Goal: Task Accomplishment & Management: Use online tool/utility

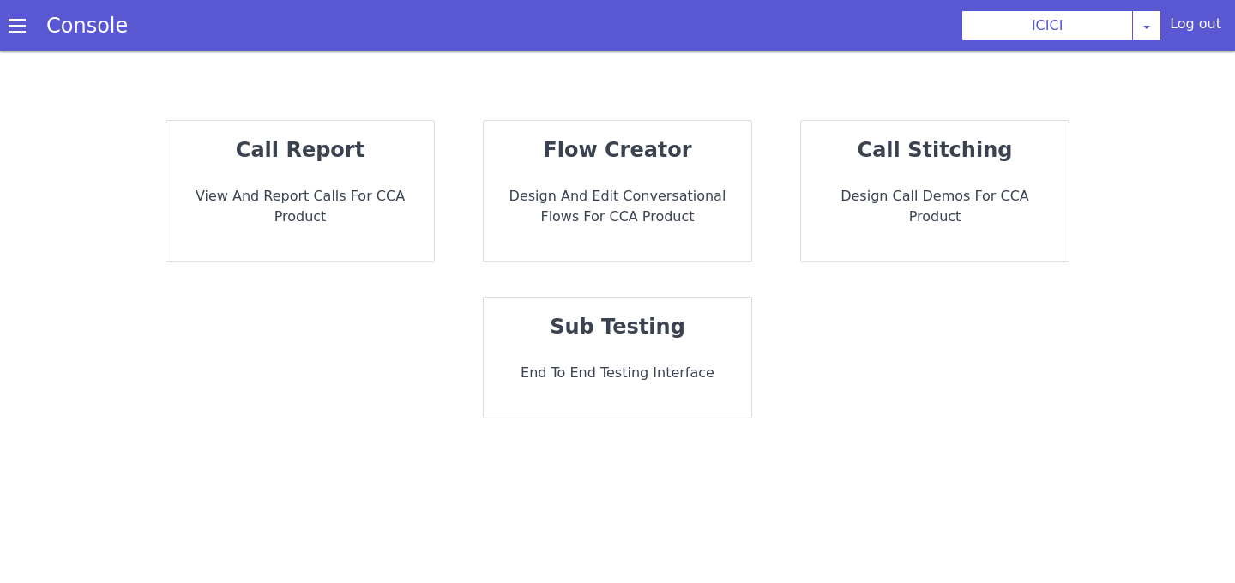
click at [621, 201] on p "Design and Edit Conversational flows for CCA Product" at bounding box center [618, 206] width 240 height 41
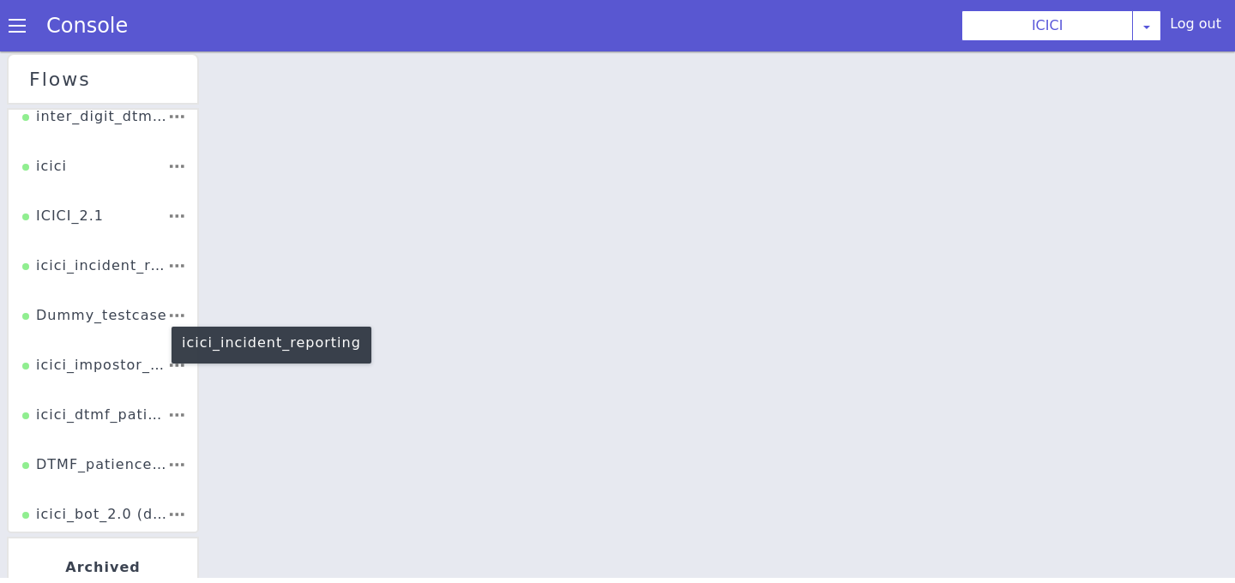
scroll to position [337, 0]
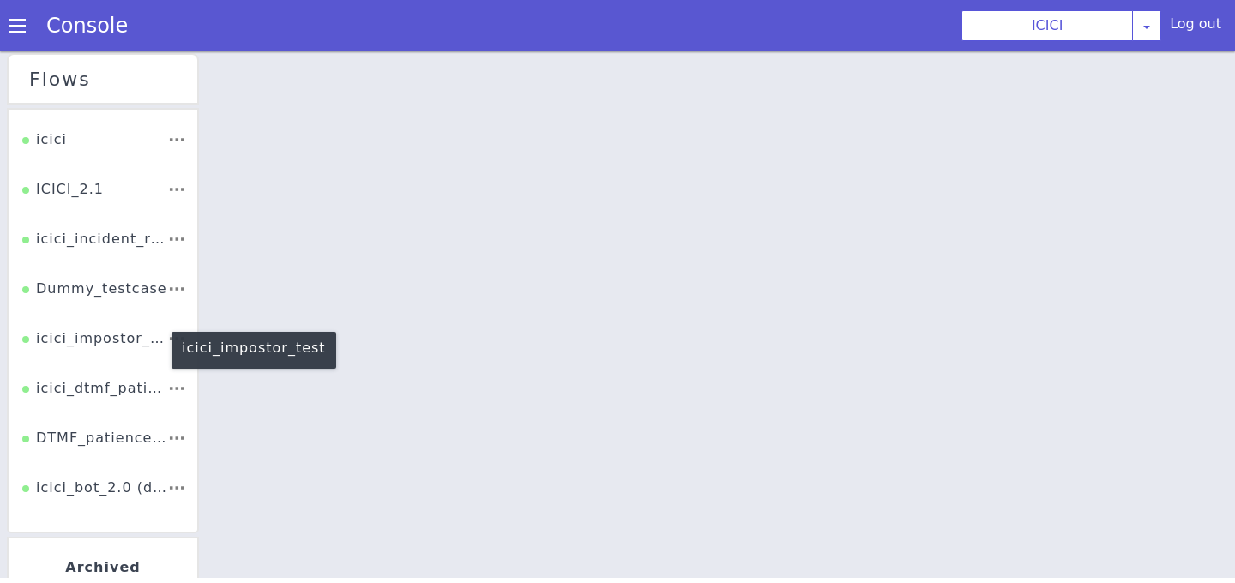
click at [87, 340] on div "icici_impostor_test" at bounding box center [94, 345] width 145 height 33
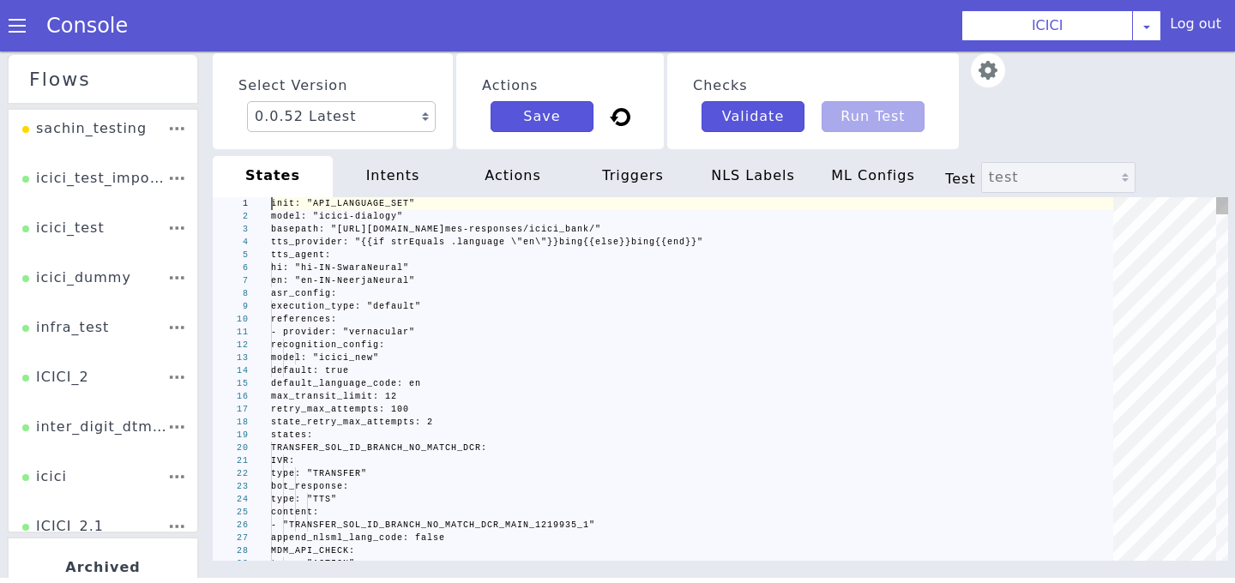
type textarea "init: "API_LANGUAGE_SET" model: "icici-dialogy" basepath: "[URL][DOMAIN_NAME]" …"
click at [984, 73] on img at bounding box center [988, 70] width 34 height 34
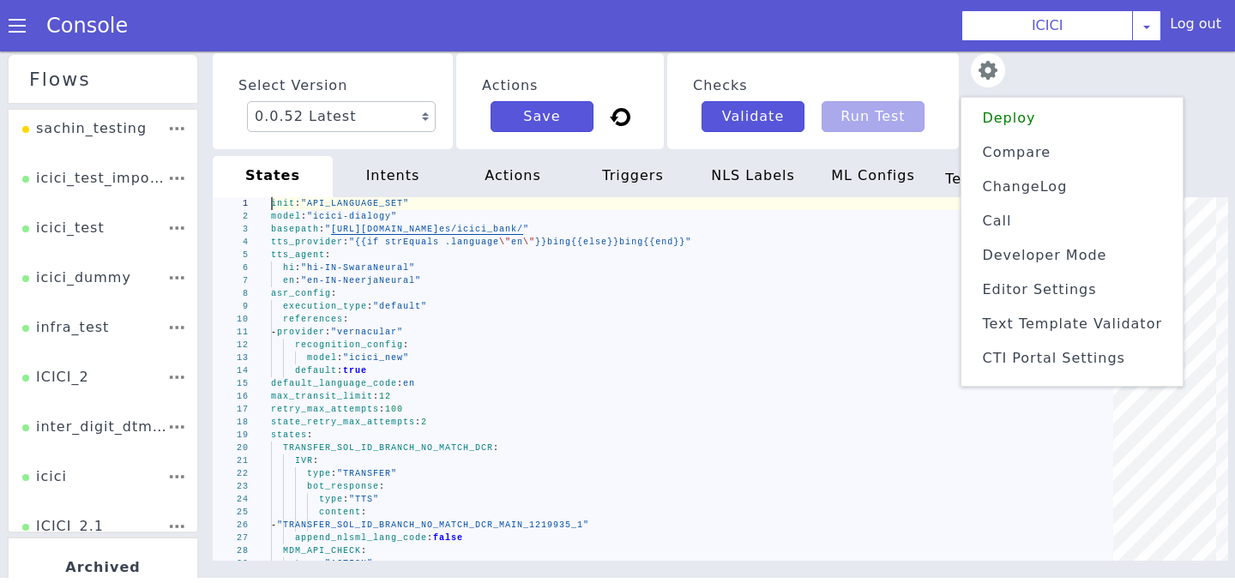
click at [1034, 328] on span "Text Template Validator" at bounding box center [1072, 324] width 180 height 16
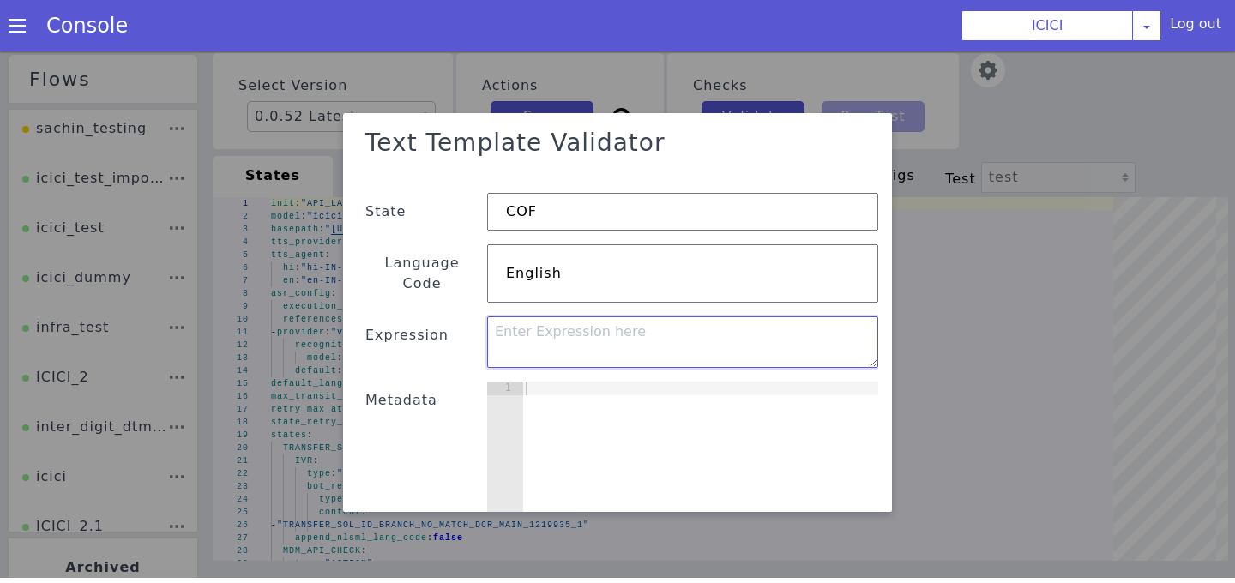
click at [653, 334] on textarea at bounding box center [682, 342] width 391 height 51
paste textarea ""Credit card Application Approved""
type textarea ""Credit card Application Approved""
drag, startPoint x: 756, startPoint y: 311, endPoint x: 486, endPoint y: 299, distance: 269.6
click at [487, 317] on textarea ""Credit card Application Approved"" at bounding box center [682, 342] width 391 height 51
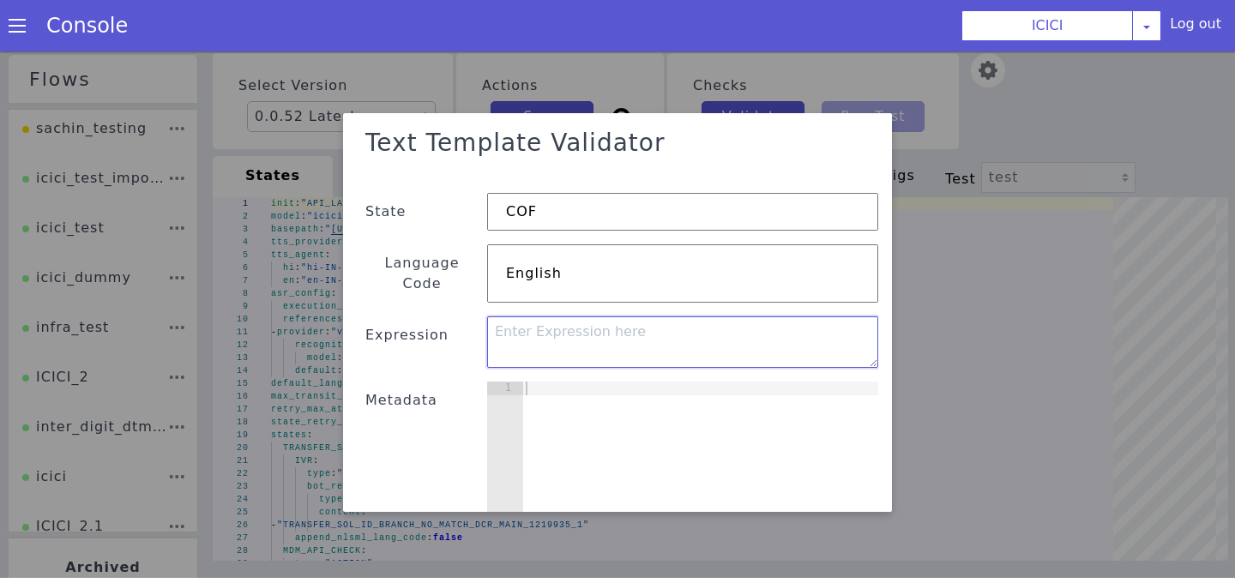
click at [541, 332] on textarea at bounding box center [682, 342] width 391 height 51
paste textarea "{{ strEquals (index . "Credit Cards").statusName "Credit card Application Appro…"
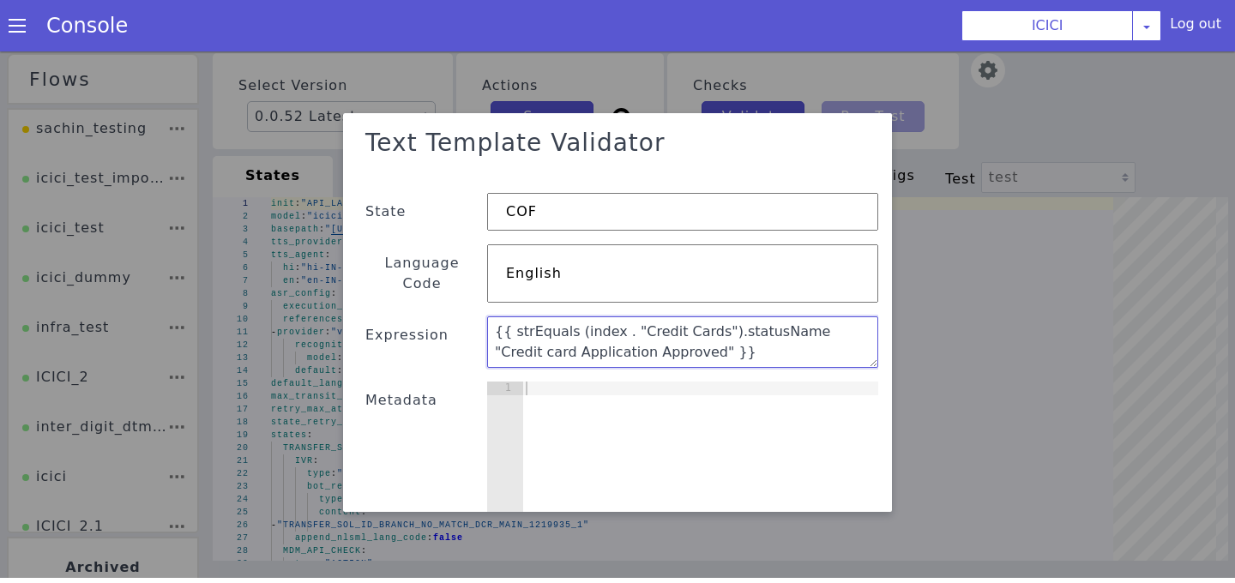
scroll to position [3, 0]
type textarea "{{ strEquals (index . "Credit Cards").statusName "Credit card Application Appro…"
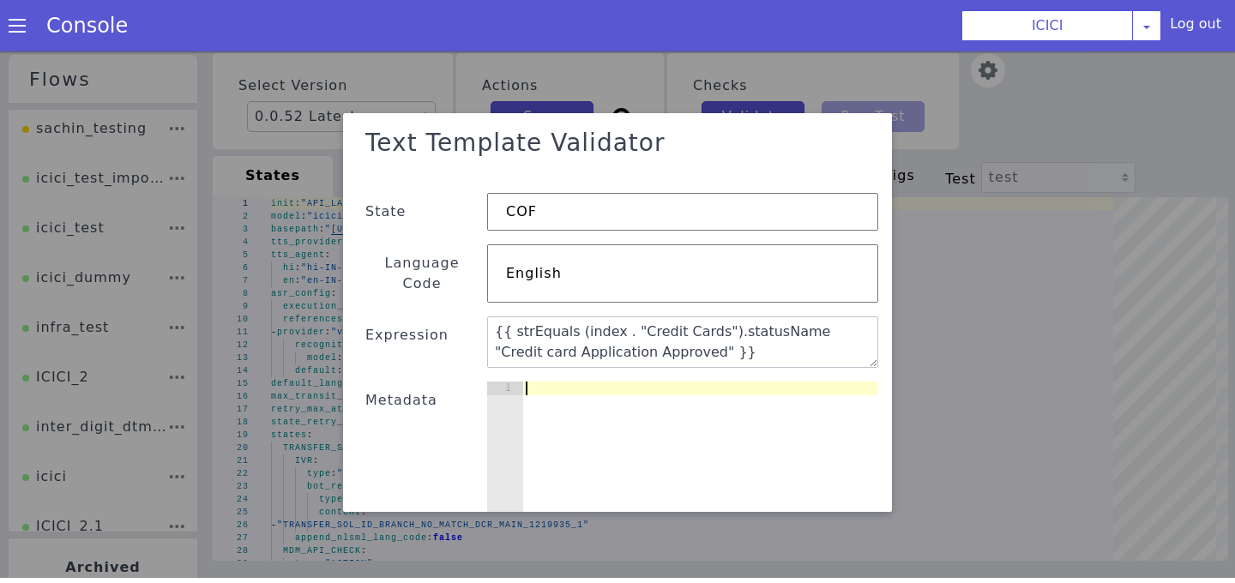
click at [551, 396] on div at bounding box center [700, 481] width 356 height 199
type textarea "{"
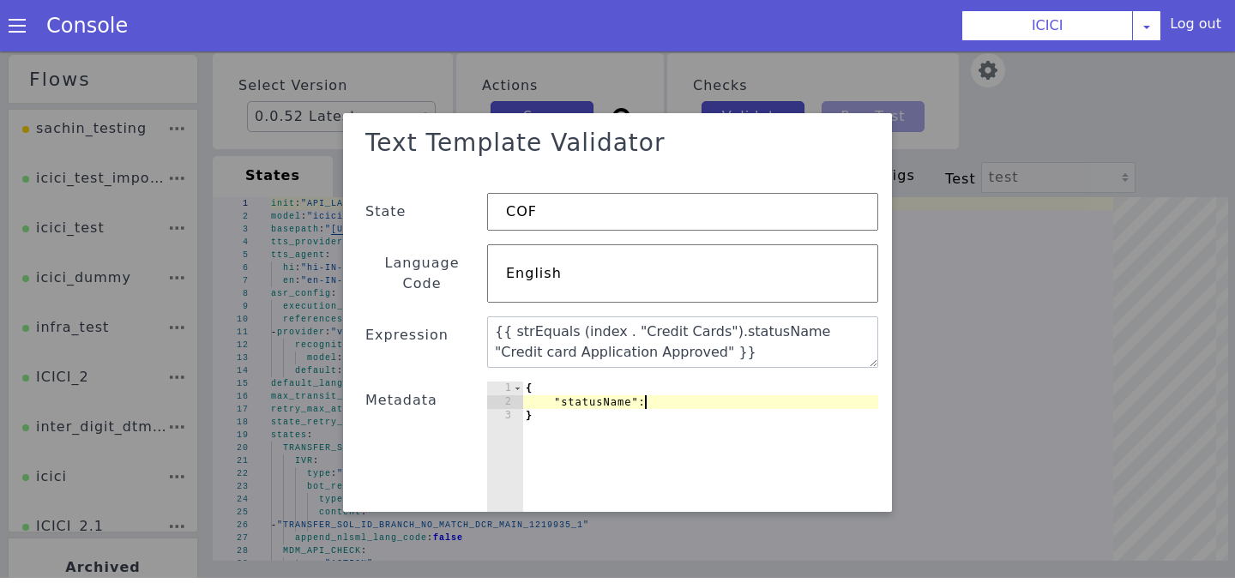
scroll to position [0, 8]
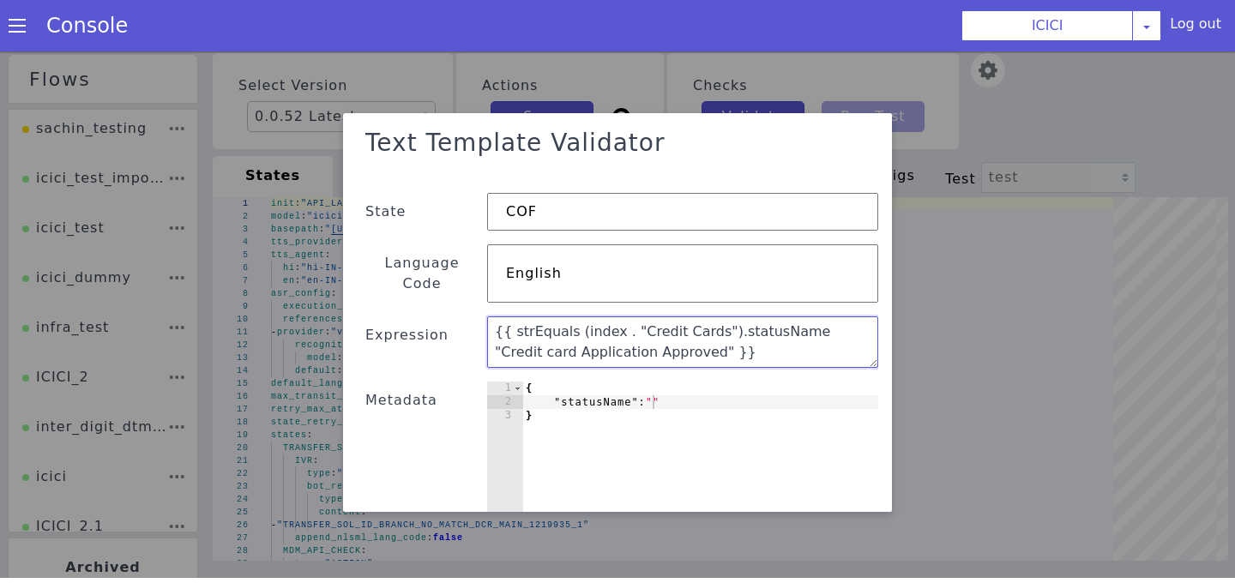
drag, startPoint x: 805, startPoint y: 306, endPoint x: 658, endPoint y: 327, distance: 149.0
click at [658, 327] on textarea "{{ strEquals (index . "Credit Cards").statusName "Credit card Application Appro…" at bounding box center [682, 342] width 391 height 51
click at [653, 382] on div "{ "statusName" : "" }" at bounding box center [700, 481] width 356 height 199
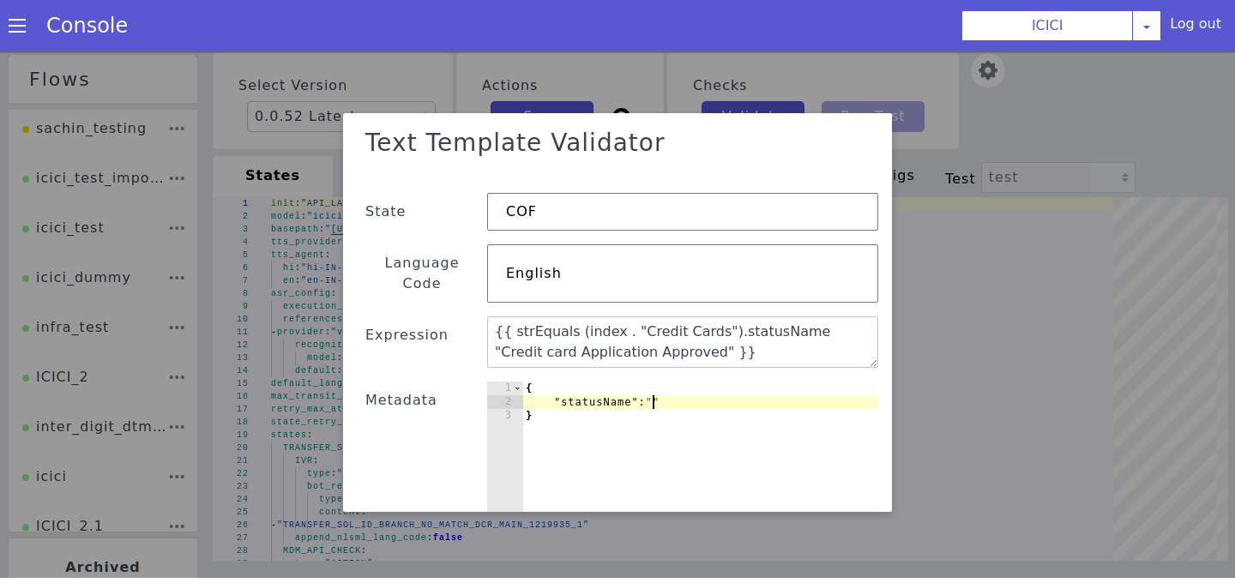
paste textarea "Credit card Application Approved"
type textarea ""statusName":"Credit card Application Approved""
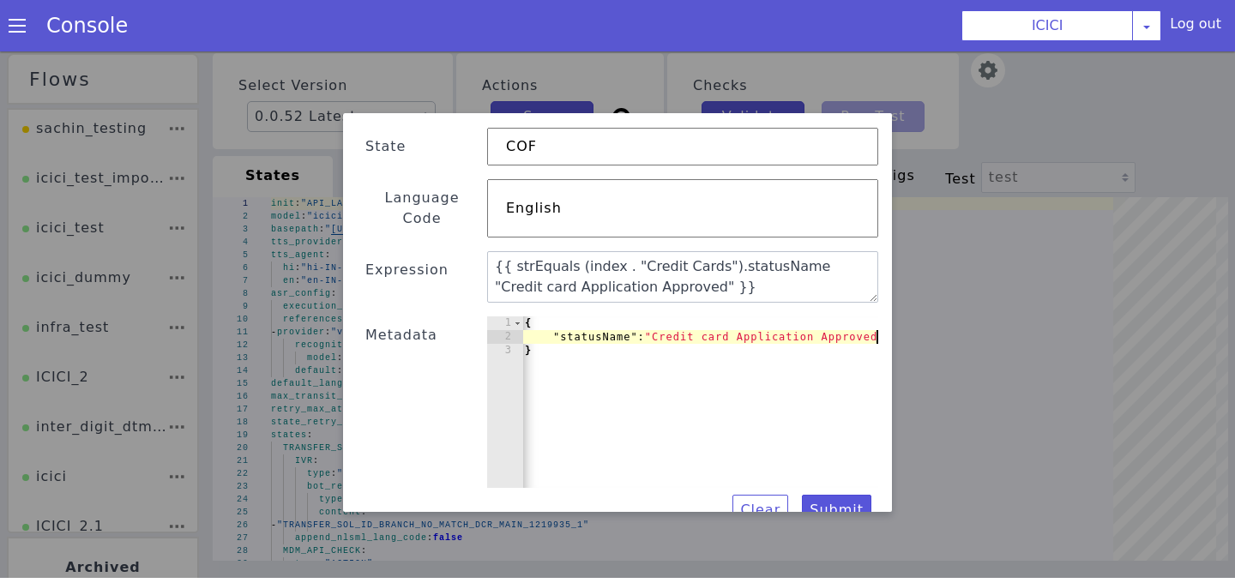
scroll to position [0, 1]
click at [843, 495] on button "Submit" at bounding box center [836, 510] width 69 height 31
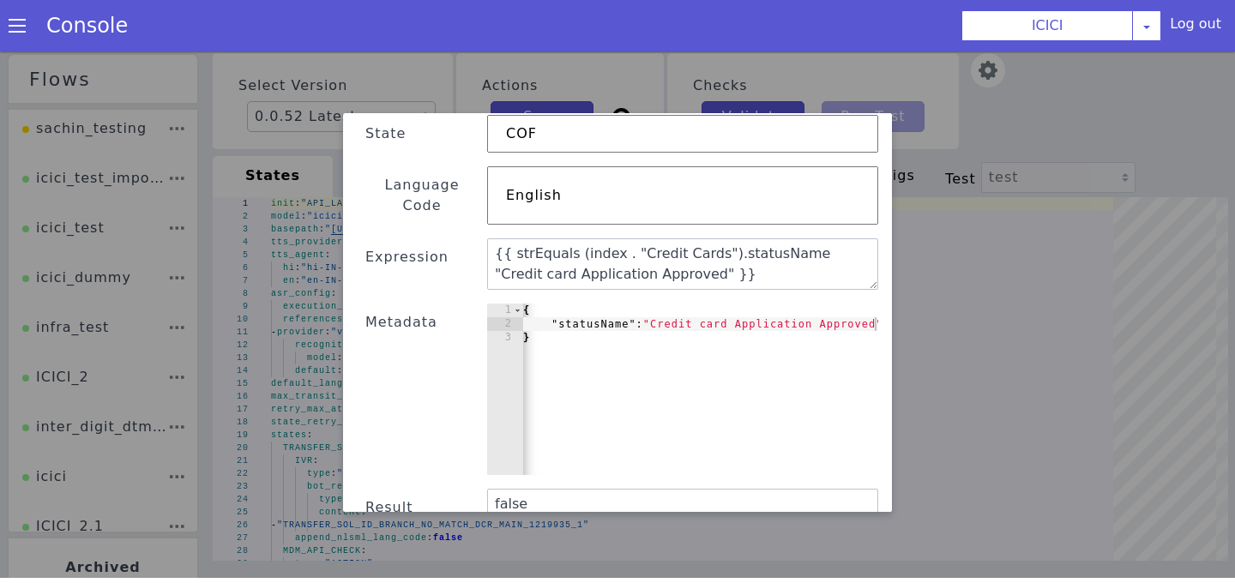
scroll to position [77, 0]
drag, startPoint x: 569, startPoint y: 227, endPoint x: 605, endPoint y: 227, distance: 36.0
click at [605, 239] on textarea "{{ strEquals (index . "Credit Cards").statusName "Credit card Application Appro…" at bounding box center [682, 264] width 391 height 51
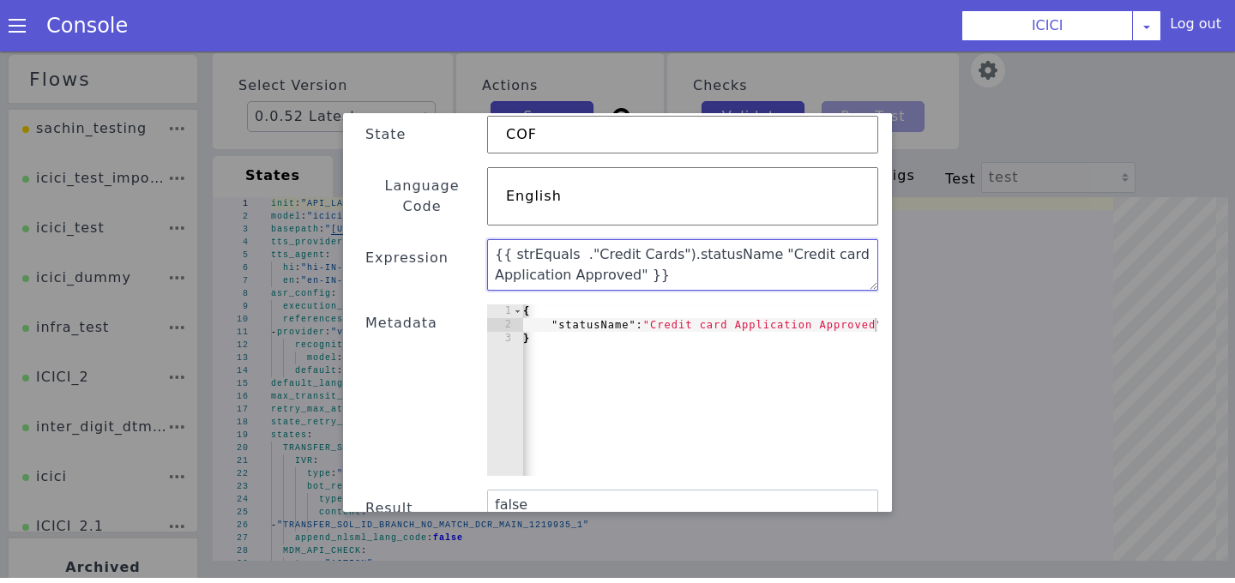
click at [670, 239] on textarea "{{ strEquals ."Credit Cards").statusName "Credit card Application Approved" }}" at bounding box center [682, 264] width 391 height 51
click at [581, 239] on textarea "{{ strEquals ."Credit Cards.statusName "Credit card Application Approved" }}" at bounding box center [682, 264] width 391 height 51
click at [661, 239] on textarea "{{ strEquals .Credit Cards.statusName "Credit card Application Approved" }}" at bounding box center [682, 264] width 391 height 51
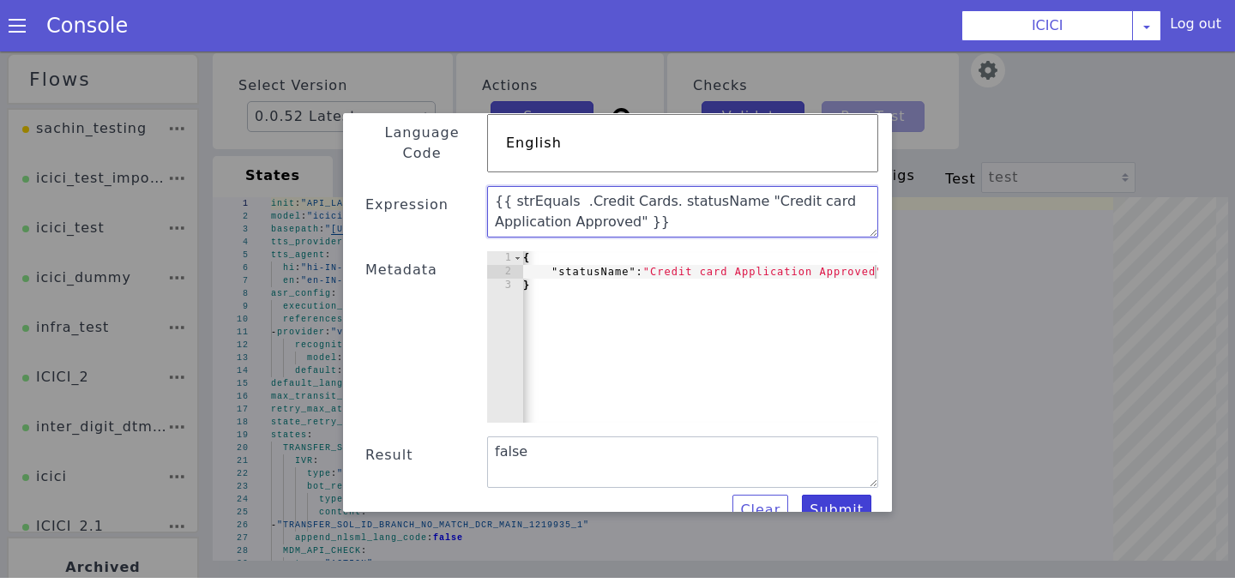
type textarea "{{ strEquals .Credit Cards. statusName "Credit card Application Approved" }}"
click at [834, 495] on button "Submit" at bounding box center [836, 510] width 69 height 31
type textarea "{{ strEquals .Credit Cards. statusName "Credit card Application Approved" }}"
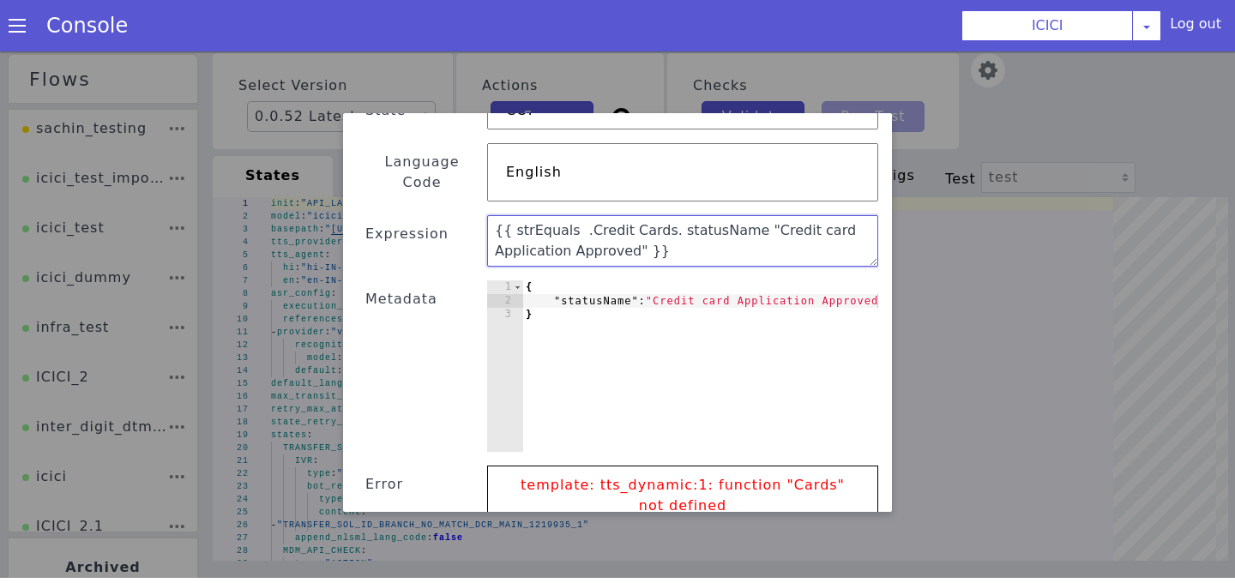
scroll to position [0, 0]
drag, startPoint x: 658, startPoint y: 222, endPoint x: 425, endPoint y: 201, distance: 233.5
click at [425, 202] on div "Text Template Validator State COF Language Code English Expression {{ strEquals…" at bounding box center [618, 324] width 522 height 611
paste textarea "Credit card Application Approved"
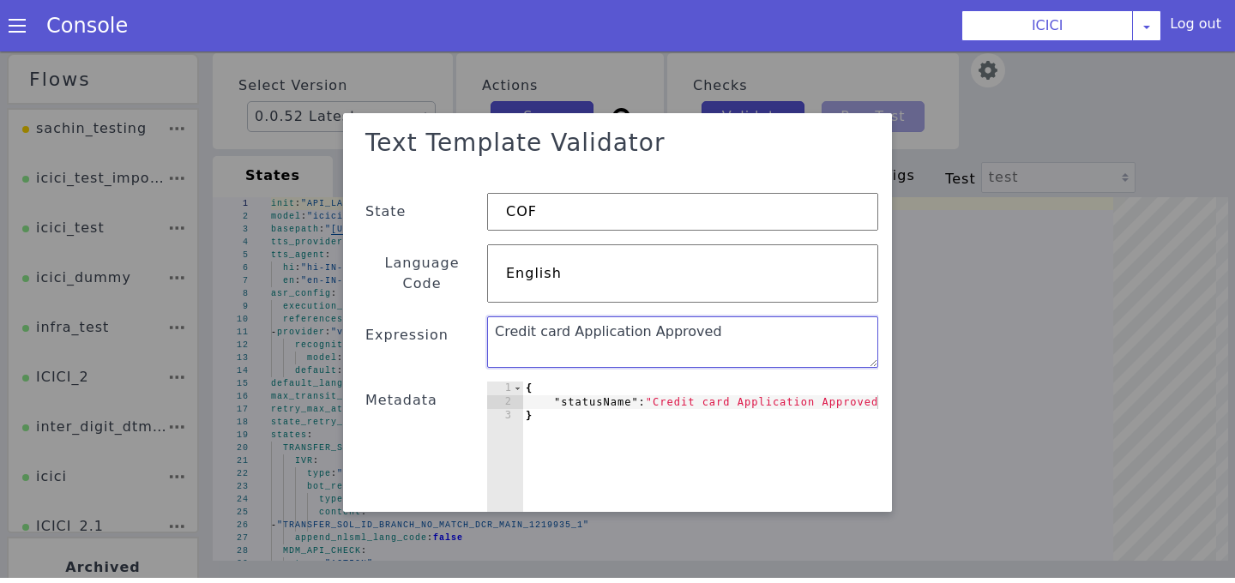
drag, startPoint x: 783, startPoint y: 309, endPoint x: 361, endPoint y: 309, distance: 422.0
click at [361, 309] on div "Text Template Validator State COF Language Code English Expression Credit card …" at bounding box center [618, 425] width 522 height 611
paste textarea "{{ strEquals (index . "Credit Cards").statusName "Credit card Application Appro…"
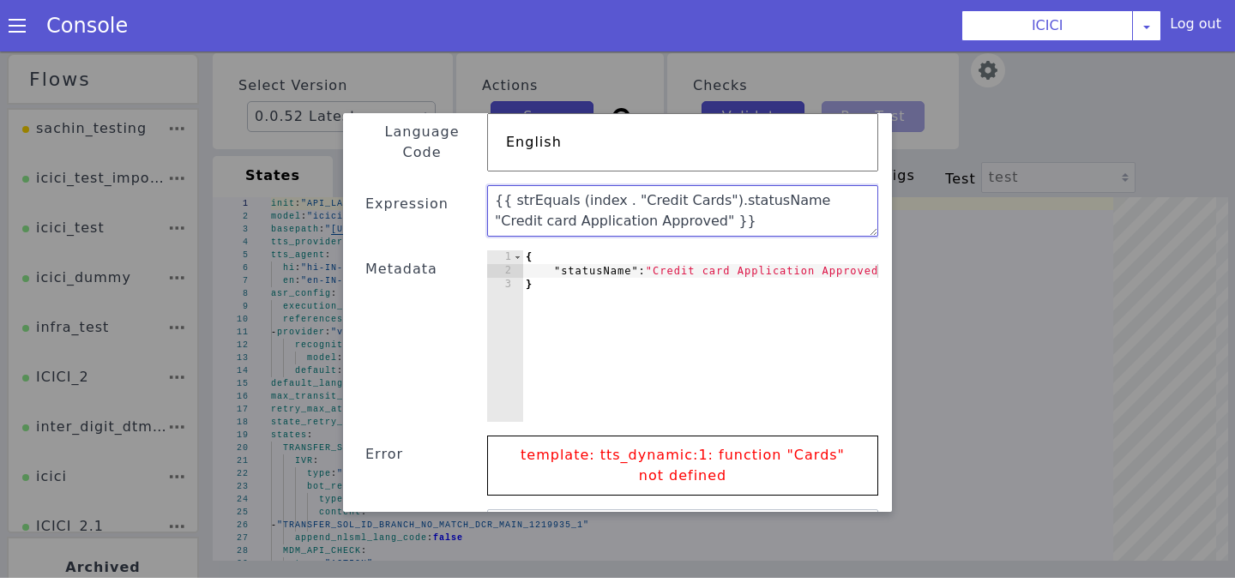
scroll to position [204, 0]
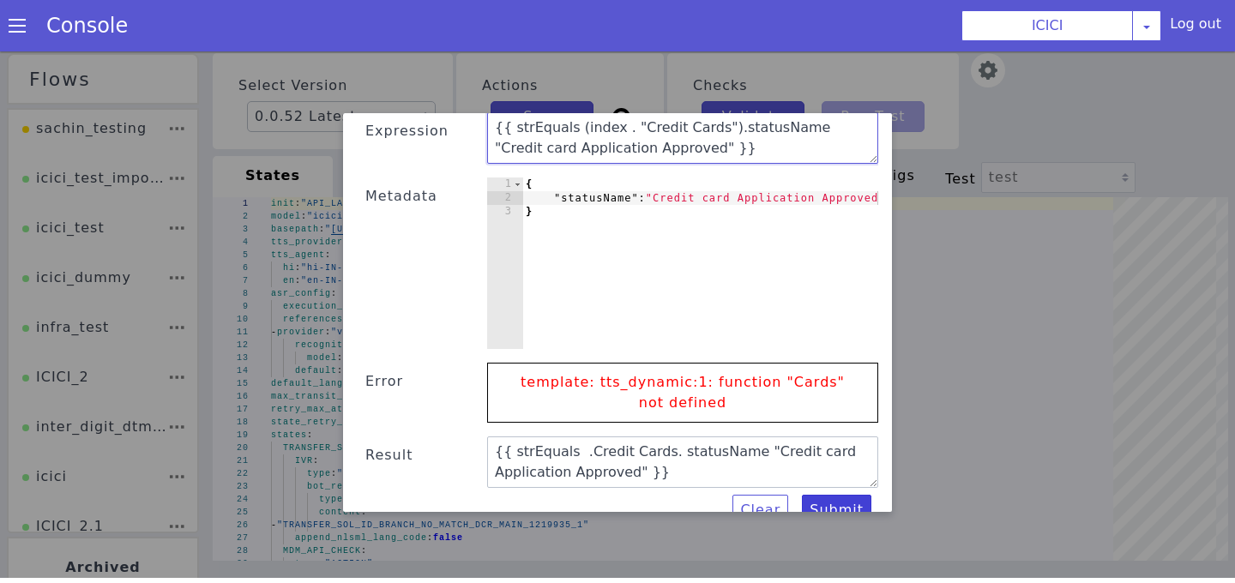
type textarea "{{ strEquals (index . "Credit Cards").statusName "Credit card Application Appro…"
click at [852, 496] on button "Submit" at bounding box center [836, 510] width 69 height 31
type textarea "false"
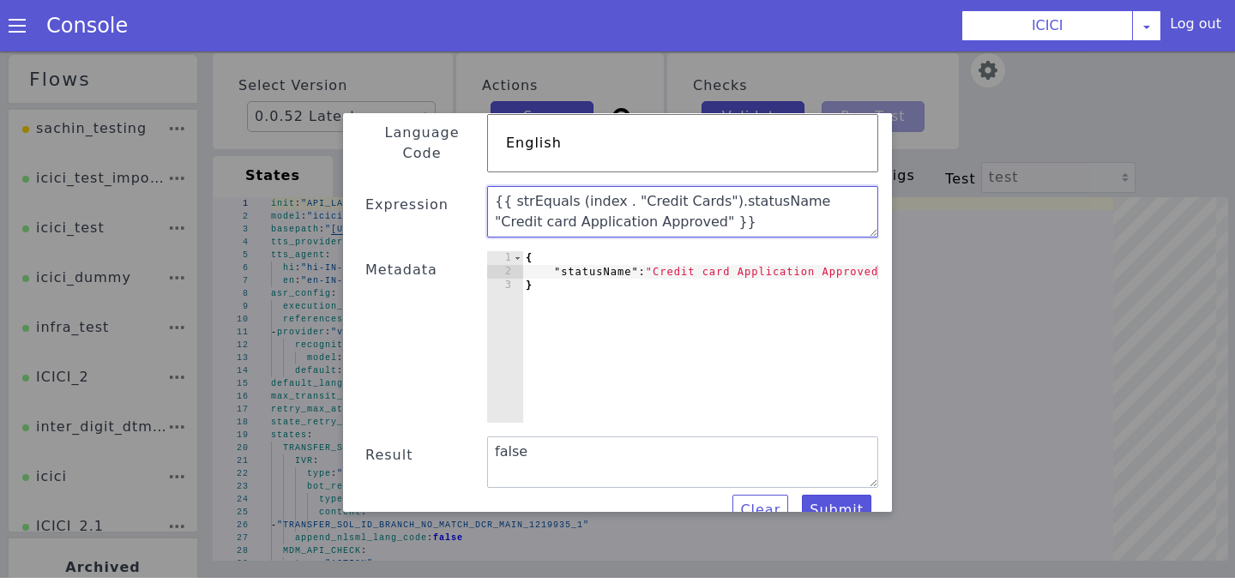
scroll to position [0, 0]
drag, startPoint x: 661, startPoint y: 210, endPoint x: 476, endPoint y: 162, distance: 190.6
click at [476, 162] on div "Text Template Validator State COF Language Code English Expression {{ strEquals…" at bounding box center [618, 258] width 522 height 537
paste textarea "strEquals .Credit Cards.statusName "Credit card Application Approved""
type textarea "{{strEquals .Credit Cards.statusName "Credit card Application Approved"}}"
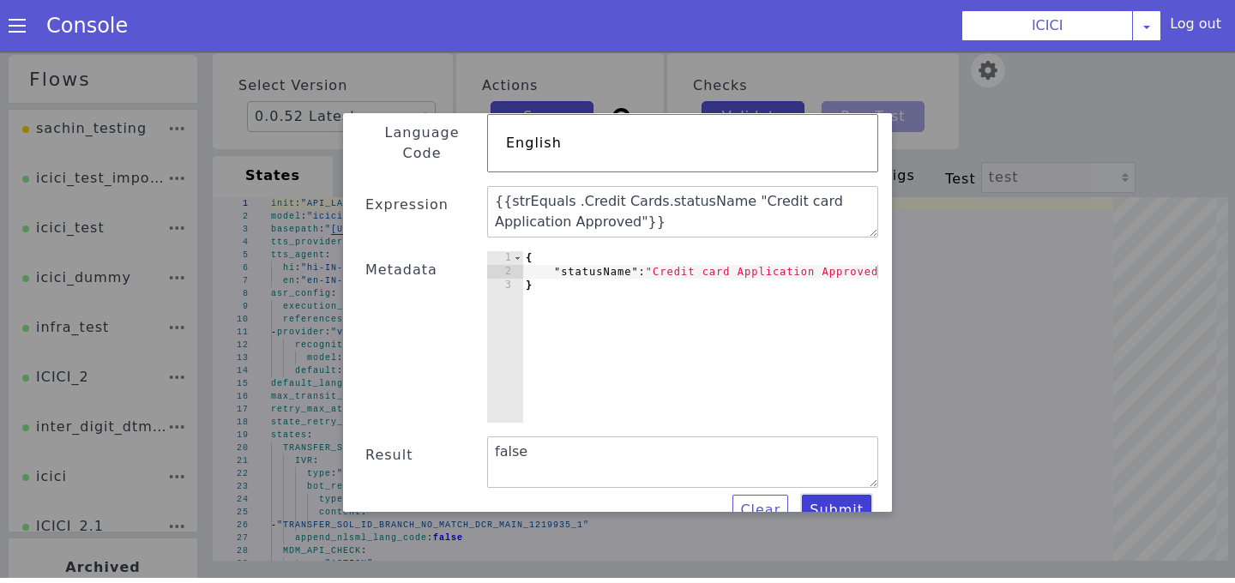
click at [845, 495] on button "Submit" at bounding box center [836, 510] width 69 height 31
type textarea "{{strEquals .Credit Cards.statusName "Credit card Application Approved"}}"
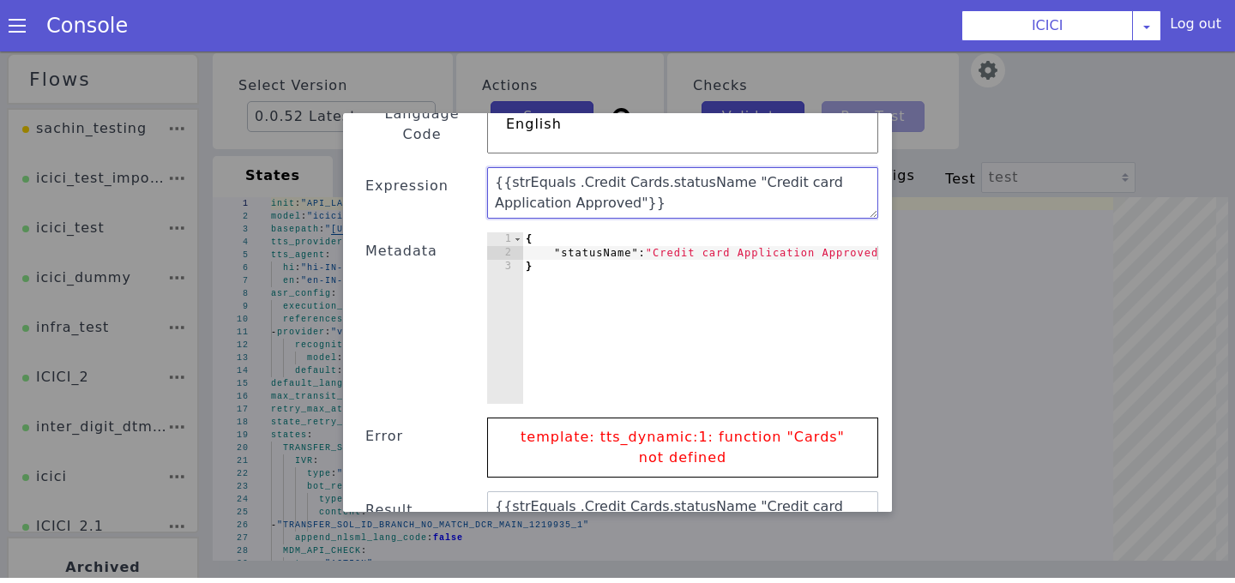
drag, startPoint x: 648, startPoint y: 188, endPoint x: 445, endPoint y: 166, distance: 203.6
click at [445, 166] on div "Text Template Validator State COF Language Code English Expression {{strEquals …" at bounding box center [618, 276] width 522 height 611
paste textarea "(index . "Credit Cards")"
type textarea "{{strEquals (index . "Credit Cards").statusName "Credit card Application Approv…"
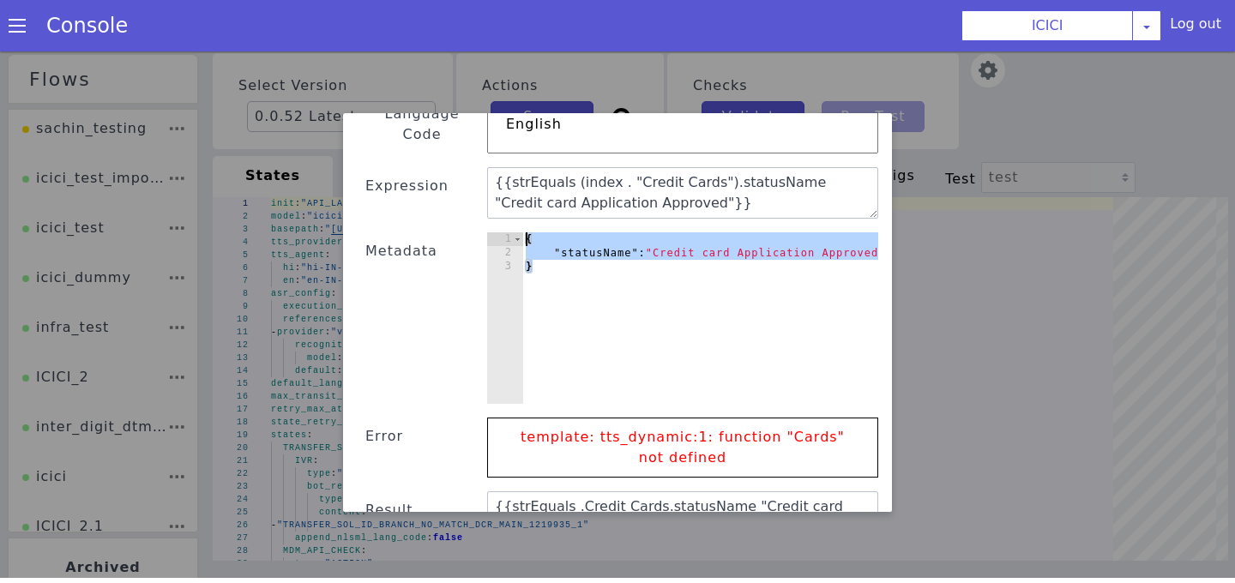
drag, startPoint x: 536, startPoint y: 255, endPoint x: 526, endPoint y: 220, distance: 36.6
click at [526, 232] on div "{ "statusName" : "Credit card Application Approved" }" at bounding box center [704, 331] width 365 height 199
paste textarea "}"
type textarea "}"
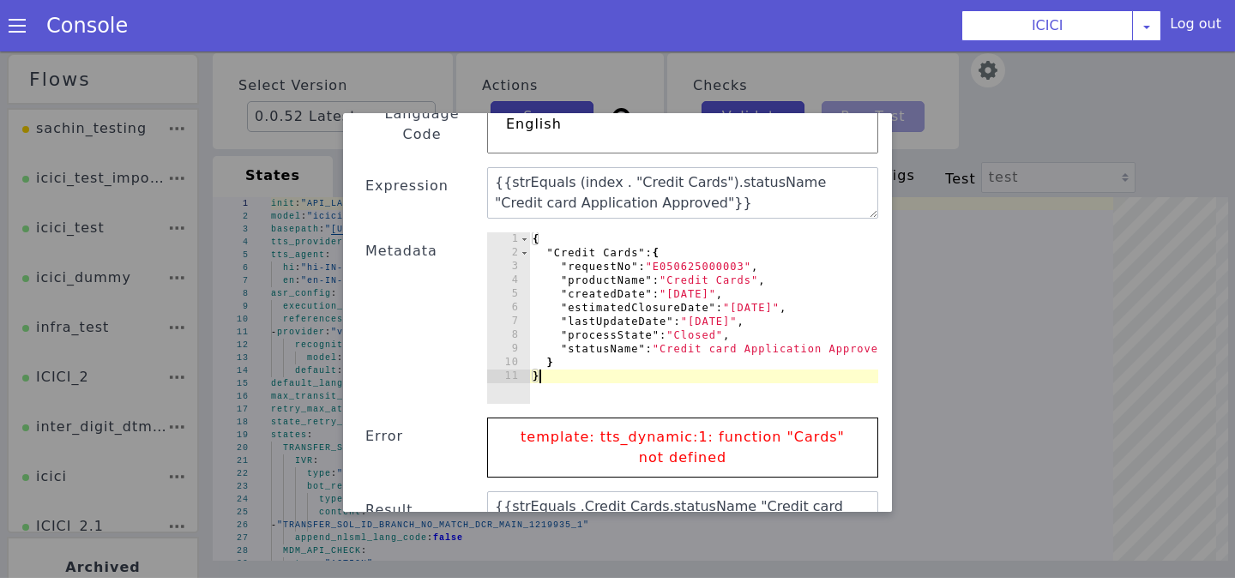
scroll to position [204, 0]
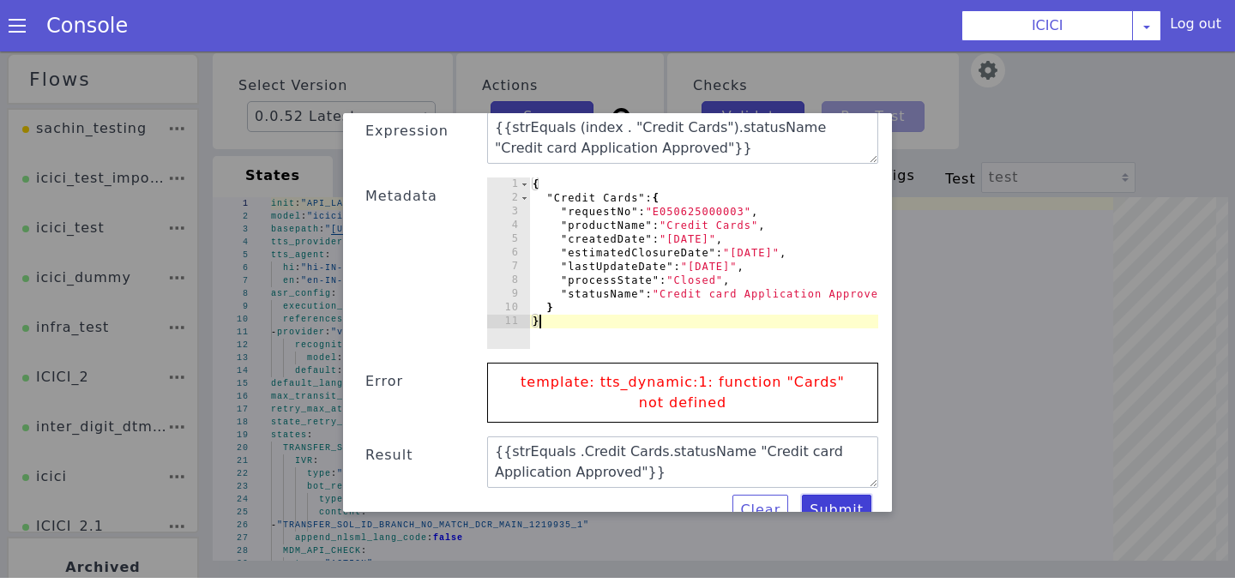
click at [835, 495] on button "Submit" at bounding box center [836, 510] width 69 height 31
type textarea "true"
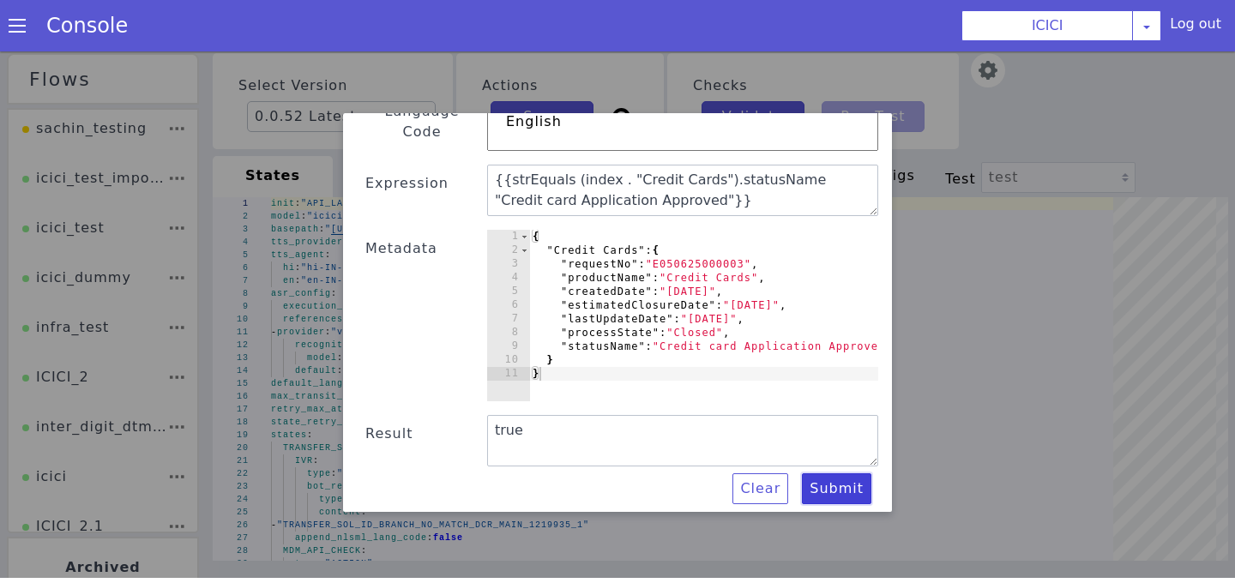
scroll to position [130, 0]
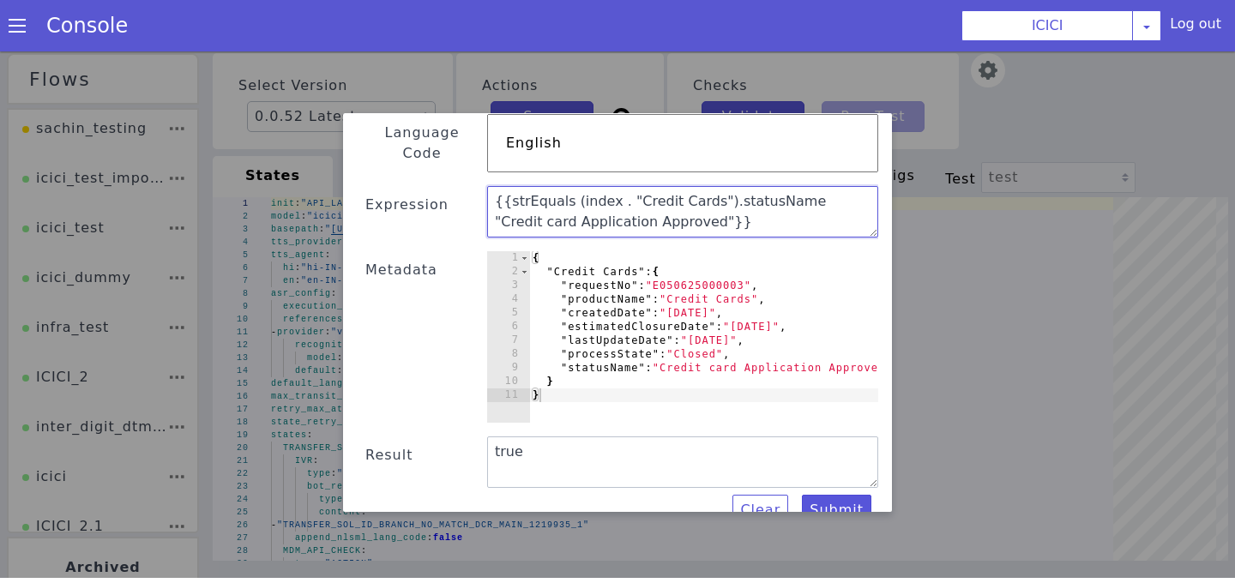
drag, startPoint x: 672, startPoint y: 198, endPoint x: 486, endPoint y: 168, distance: 188.6
click at [486, 168] on div "Text Template Validator State COF Language Code English Expression {{strEquals …" at bounding box center [618, 258] width 522 height 537
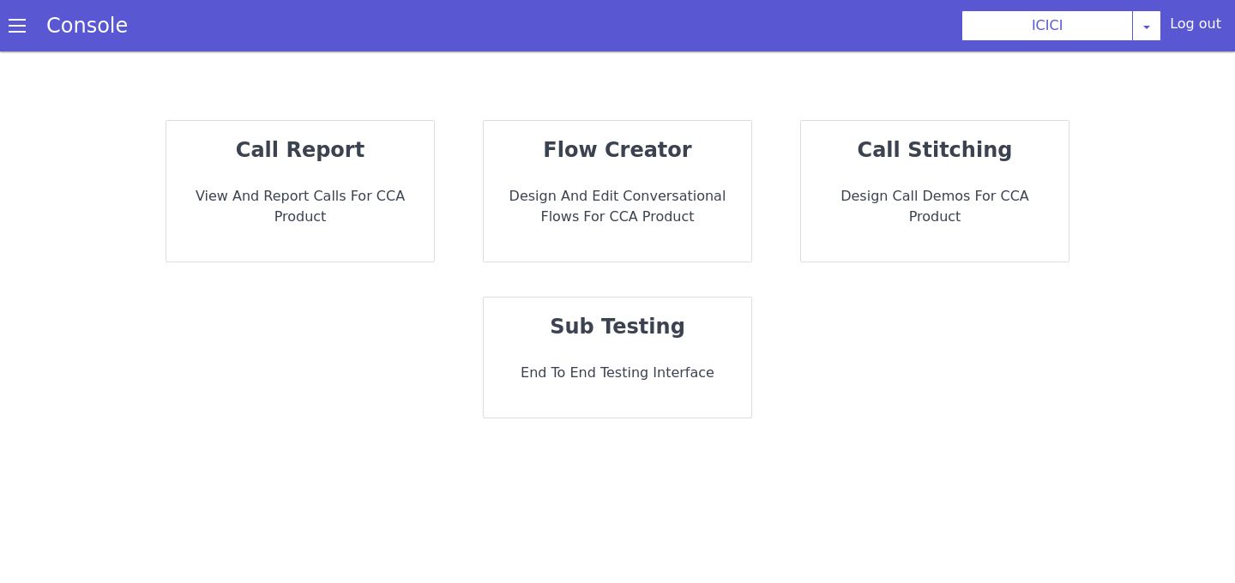
click at [611, 251] on div "flow creator Design and Edit Conversational flows for CCA Product" at bounding box center [618, 191] width 268 height 141
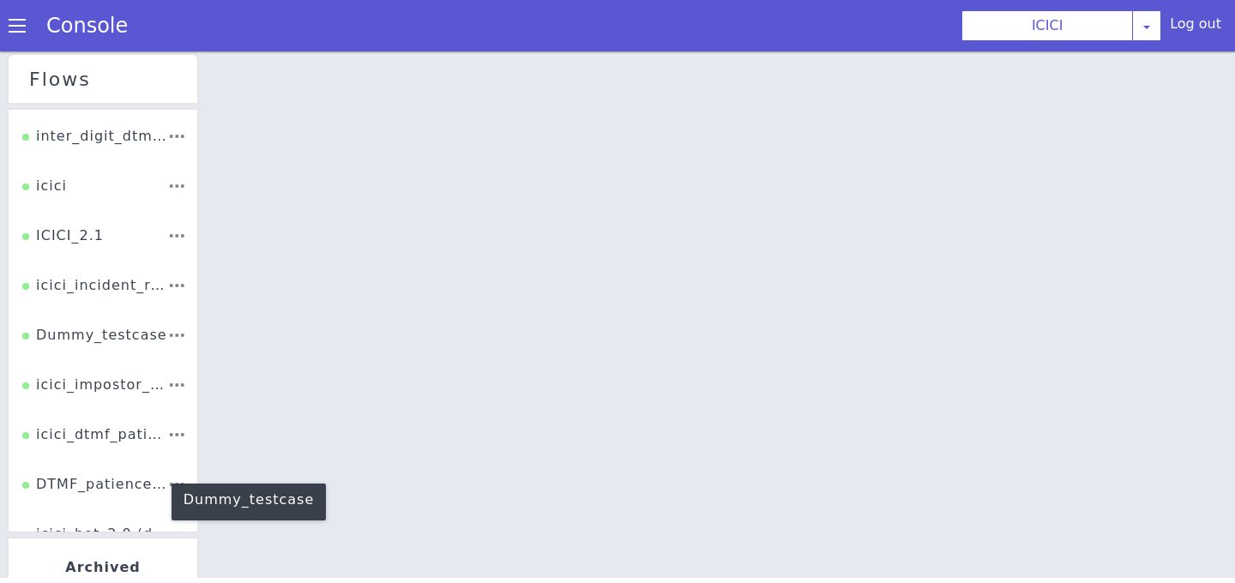
scroll to position [295, 0]
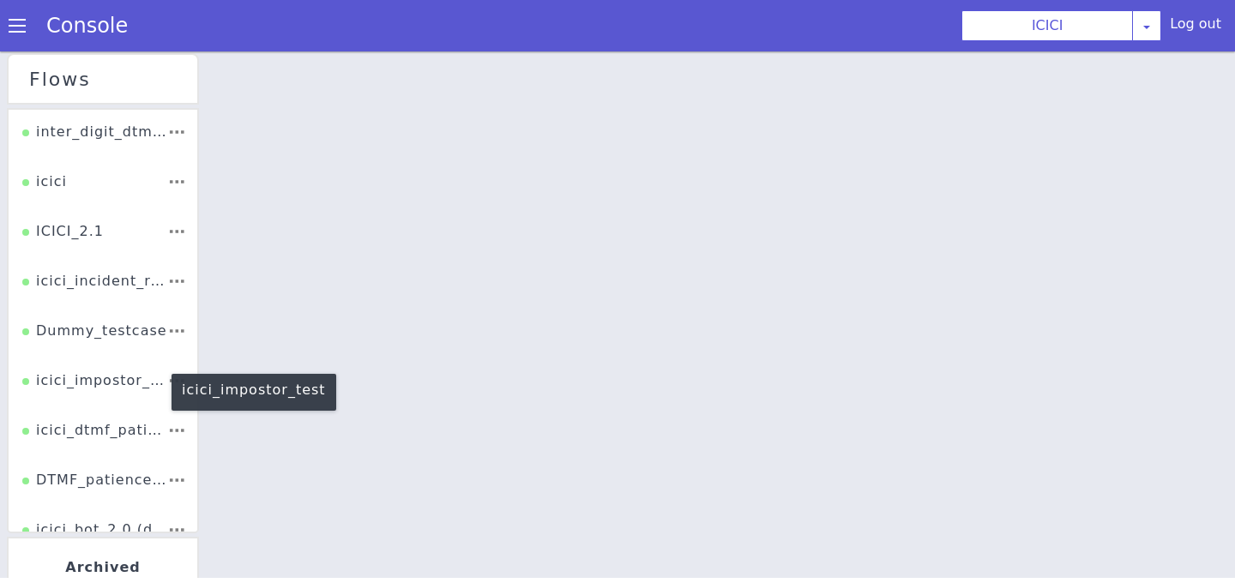
click at [100, 378] on div "icici_impostor_test" at bounding box center [93, 372] width 146 height 37
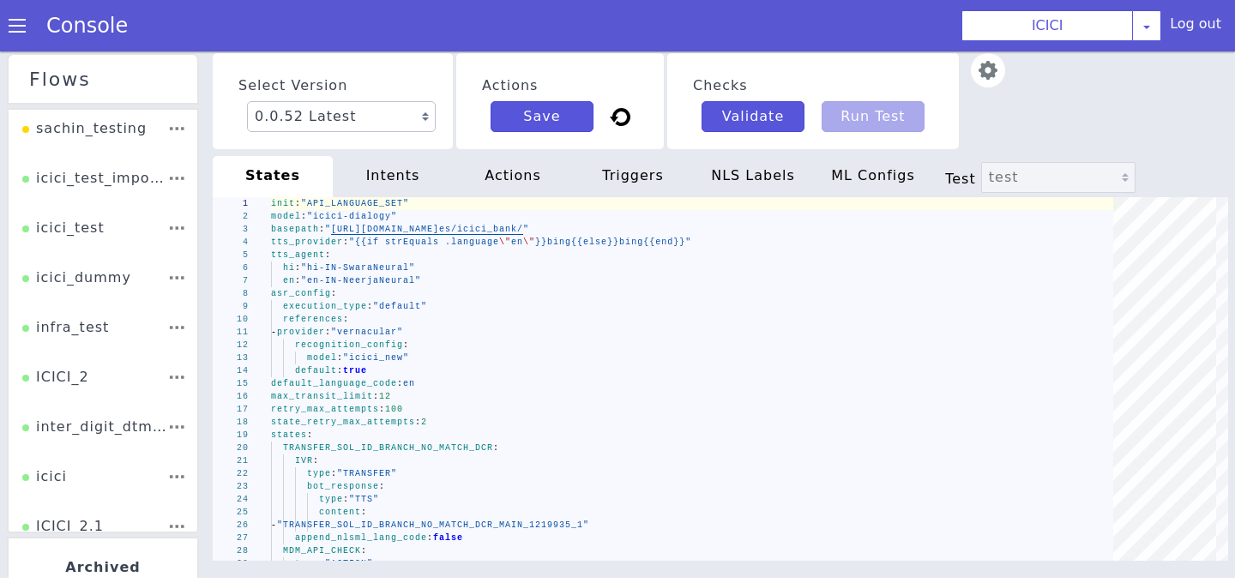
click at [1001, 108] on img at bounding box center [1020, 127] width 39 height 39
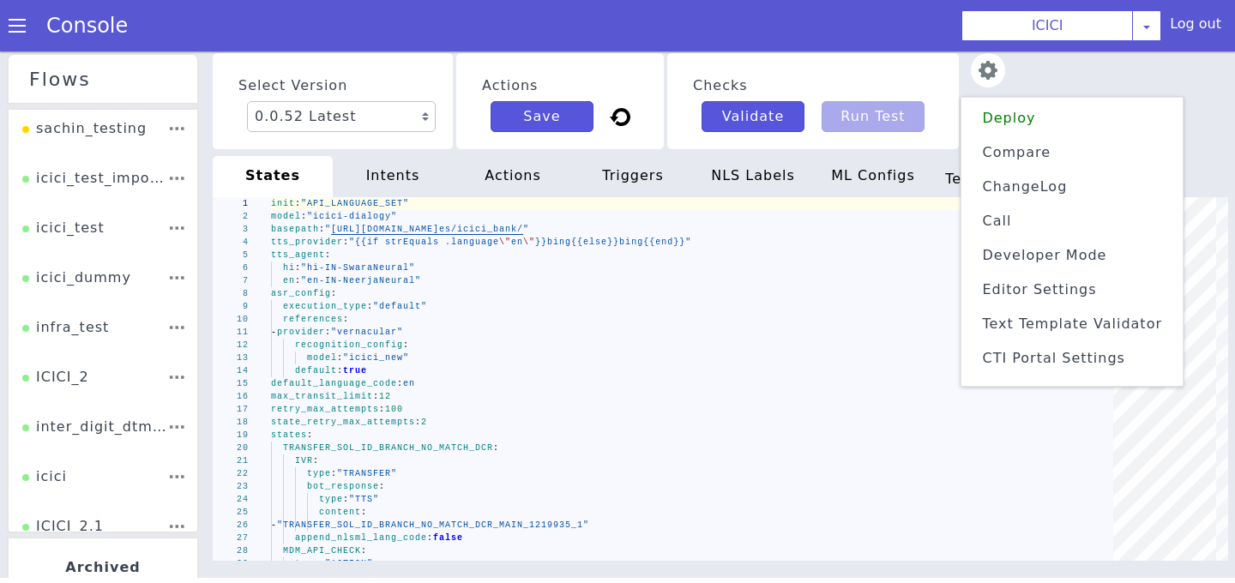
click at [1021, 317] on span "Text Template Validator" at bounding box center [1072, 324] width 180 height 16
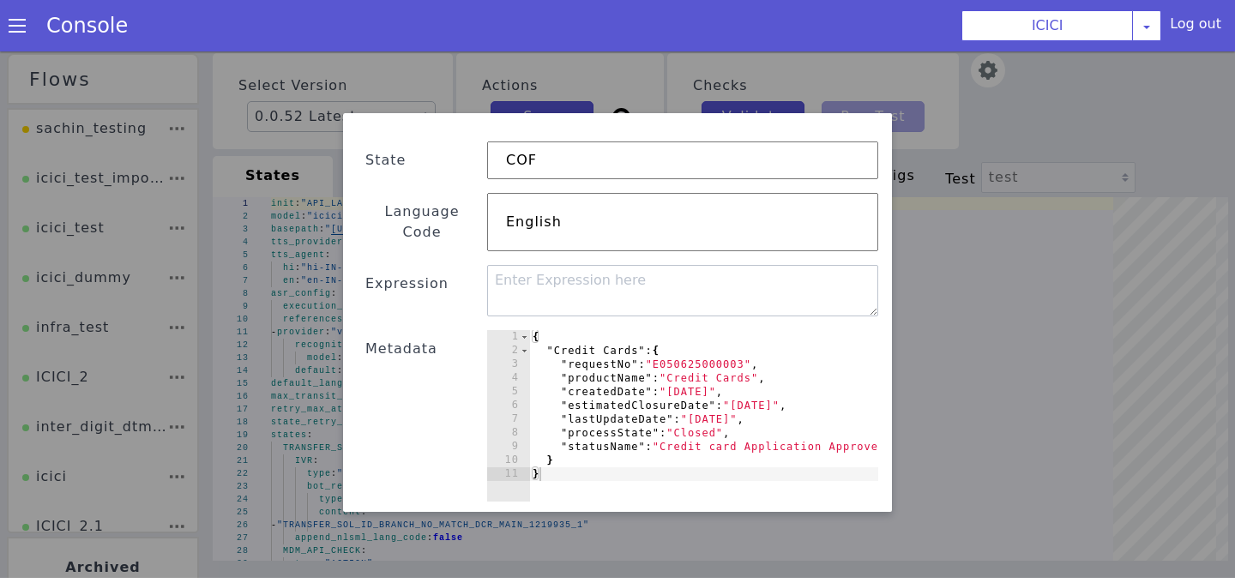
scroll to position [87, 0]
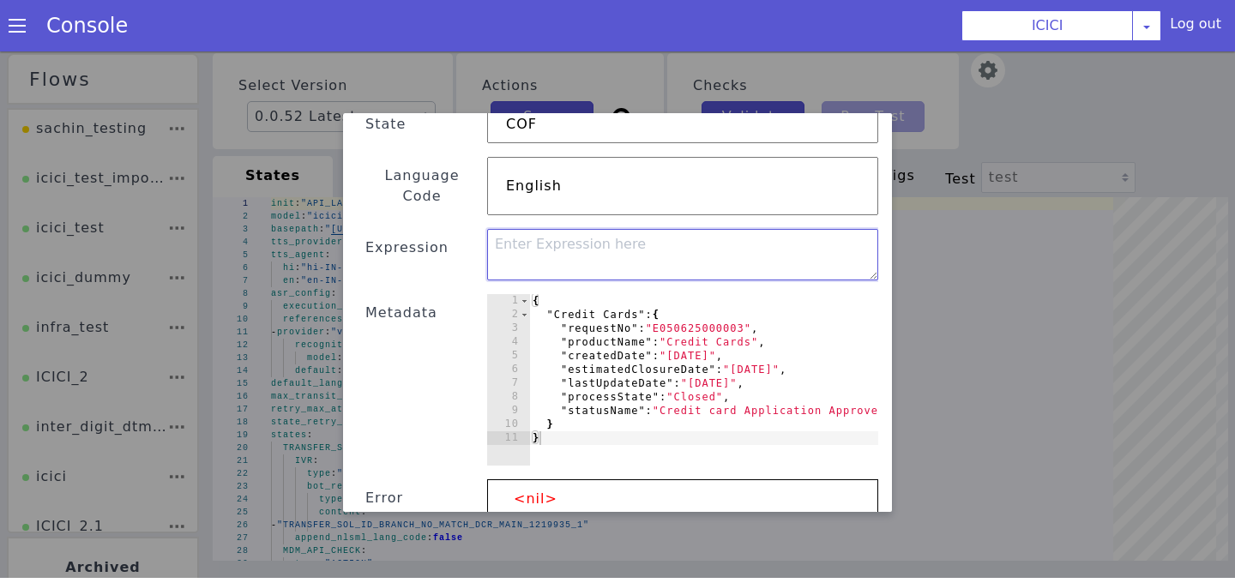
click at [543, 232] on textarea at bounding box center [687, 262] width 394 height 75
paste textarea "{{(index . "Credit Cards").lastUpdateDate}}"
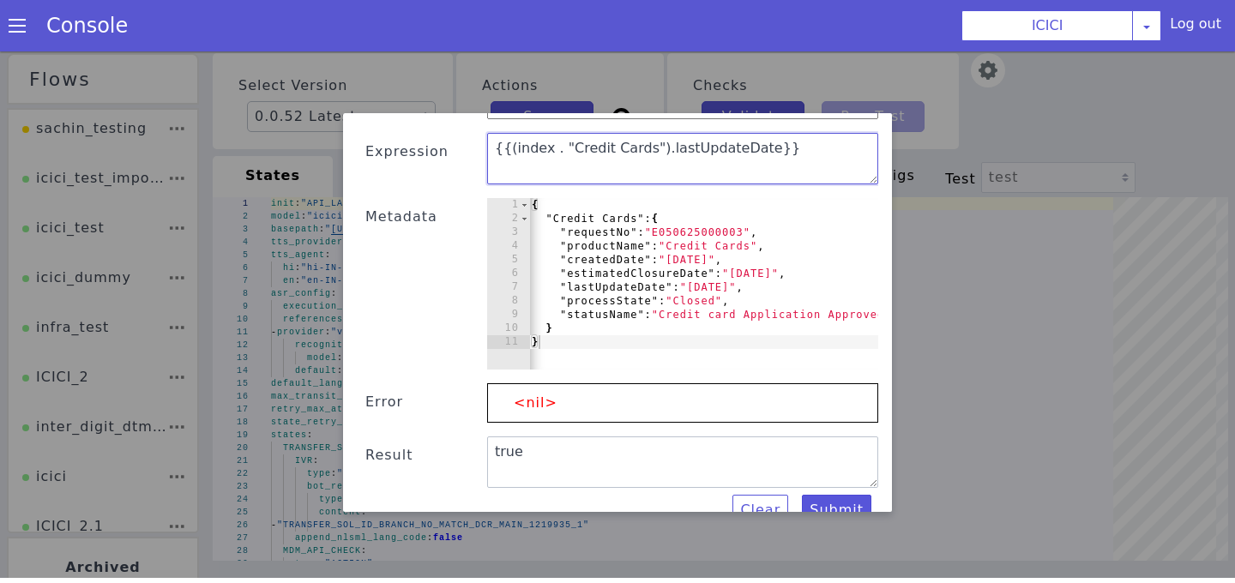
scroll to position [0, 1]
type textarea "{{(index . "Credit Cards").lastUpdateDate}}"
click at [825, 523] on button "Submit" at bounding box center [805, 543] width 73 height 41
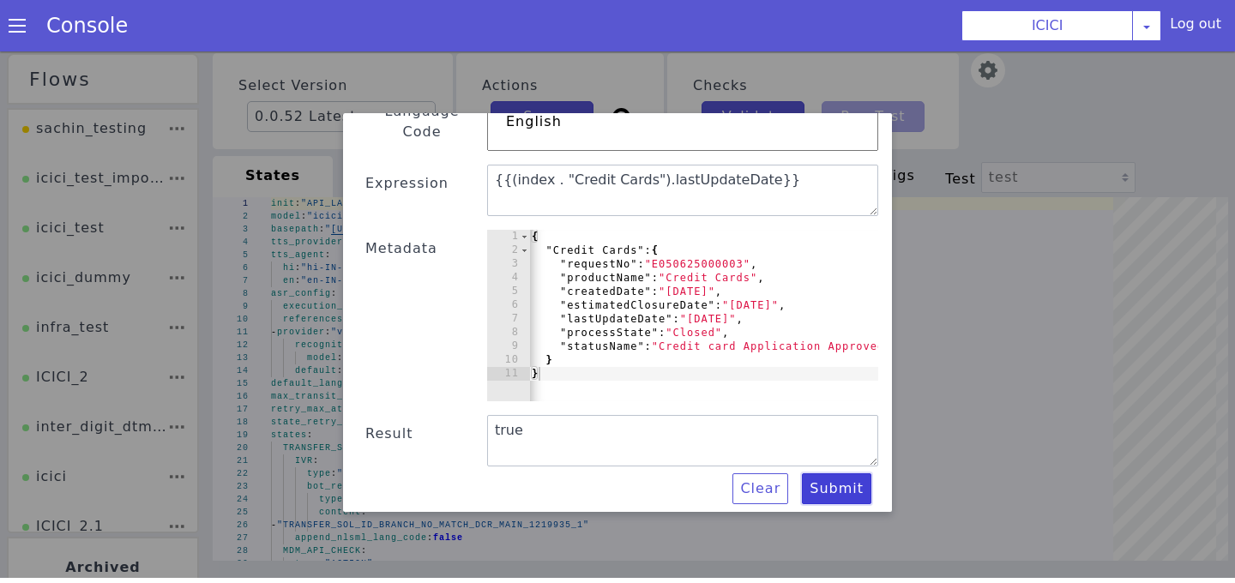
type textarea "[DATE]"
